Goal: Check status: Check status

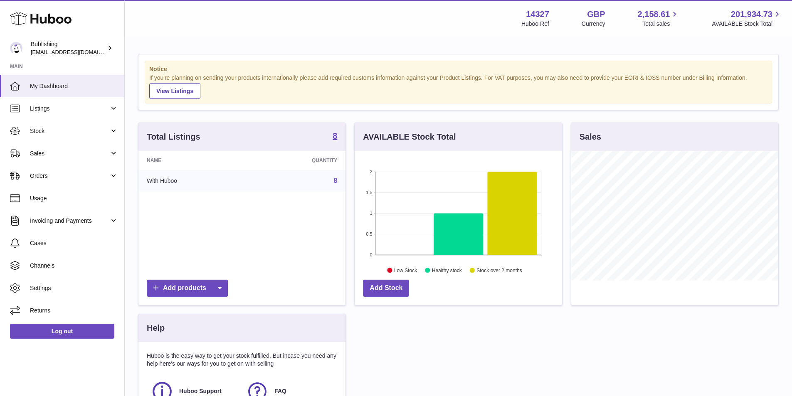
scroll to position [130, 208]
click at [96, 137] on link "Stock" at bounding box center [62, 131] width 124 height 22
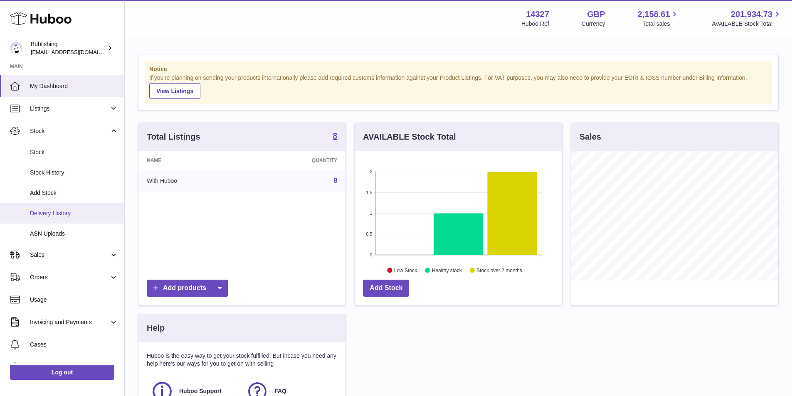
click at [67, 211] on span "Delivery History" at bounding box center [74, 214] width 88 height 8
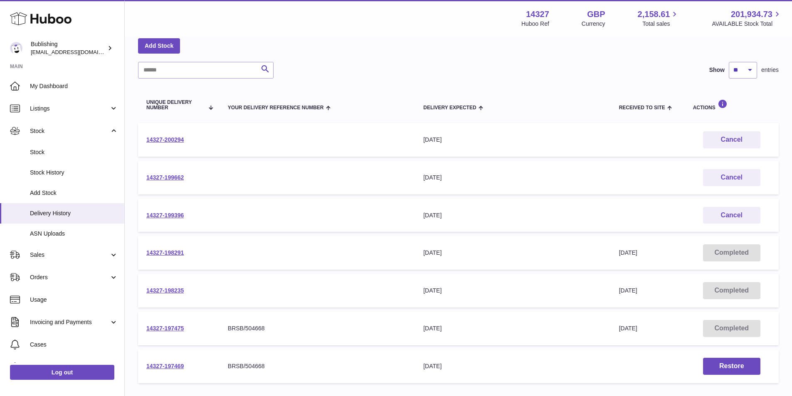
scroll to position [83, 0]
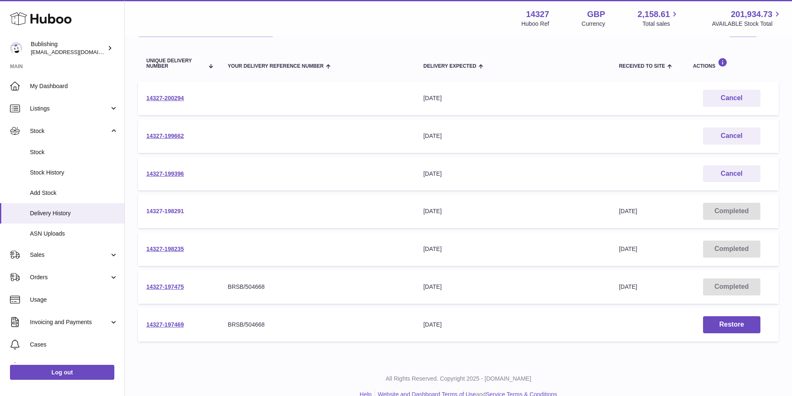
click at [159, 212] on link "14327-198291" at bounding box center [164, 211] width 37 height 7
click at [171, 99] on link "14327-200294" at bounding box center [164, 98] width 37 height 7
click at [162, 205] on td "14327-198291" at bounding box center [179, 212] width 82 height 34
click at [174, 213] on link "14327-198291" at bounding box center [164, 211] width 37 height 7
click at [166, 175] on link "14327-199396" at bounding box center [164, 174] width 37 height 7
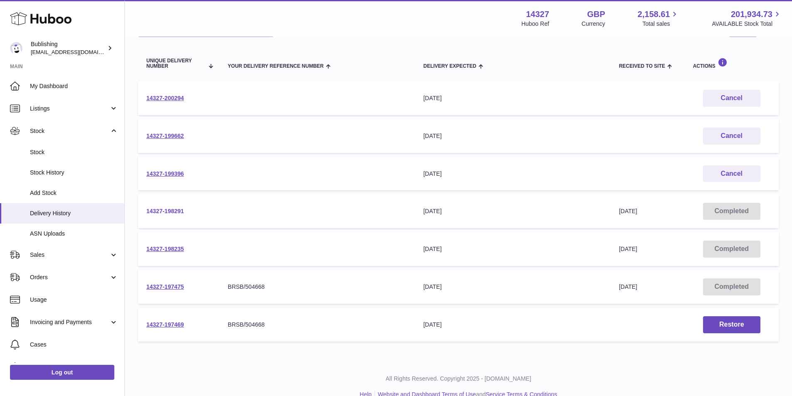
click at [173, 211] on link "14327-198291" at bounding box center [164, 211] width 37 height 7
click at [162, 137] on link "14327-199662" at bounding box center [164, 136] width 37 height 7
click at [165, 175] on link "14327-199396" at bounding box center [164, 174] width 37 height 7
click at [162, 174] on link "14327-199396" at bounding box center [164, 174] width 37 height 7
click at [154, 135] on link "14327-199662" at bounding box center [164, 136] width 37 height 7
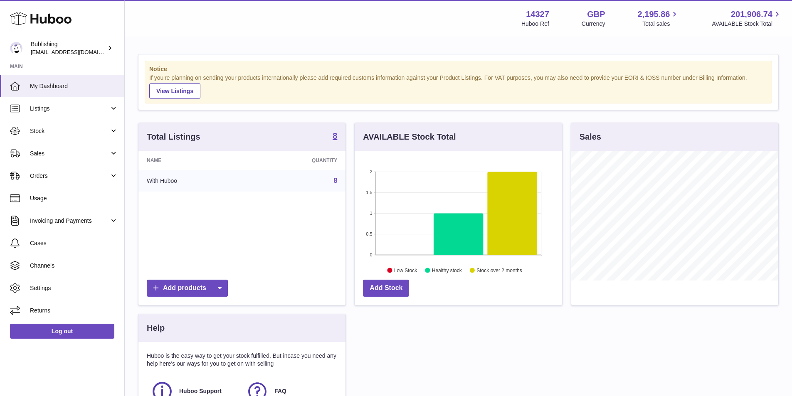
scroll to position [130, 208]
click at [113, 131] on link "Stock" at bounding box center [62, 131] width 124 height 22
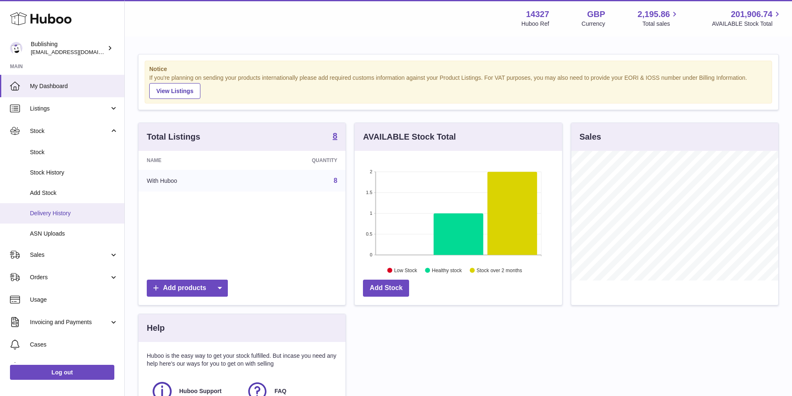
click at [71, 215] on span "Delivery History" at bounding box center [74, 214] width 88 height 8
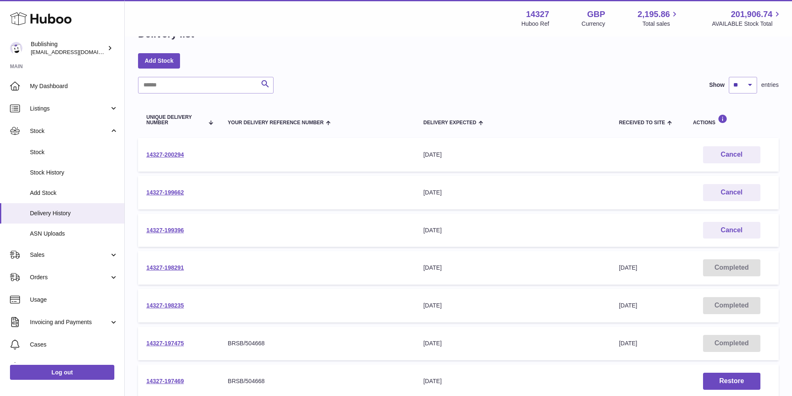
scroll to position [42, 0]
